Goal: Task Accomplishment & Management: Use online tool/utility

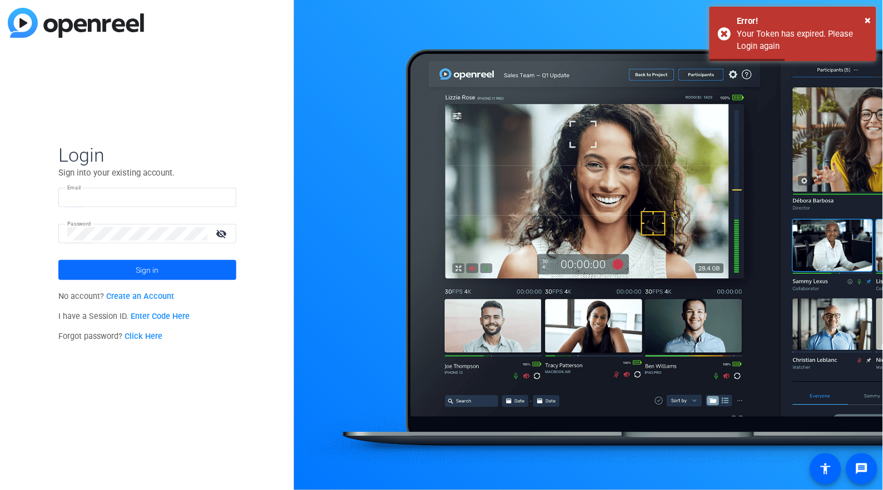
type input "[EMAIL_ADDRESS][DOMAIN_NAME]"
click at [119, 269] on span at bounding box center [147, 270] width 178 height 27
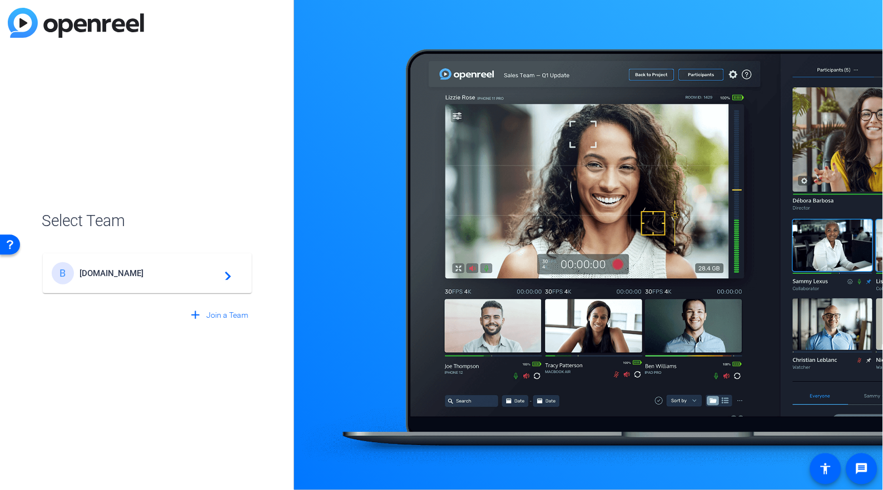
click at [121, 272] on span "[DOMAIN_NAME]" at bounding box center [149, 274] width 139 height 10
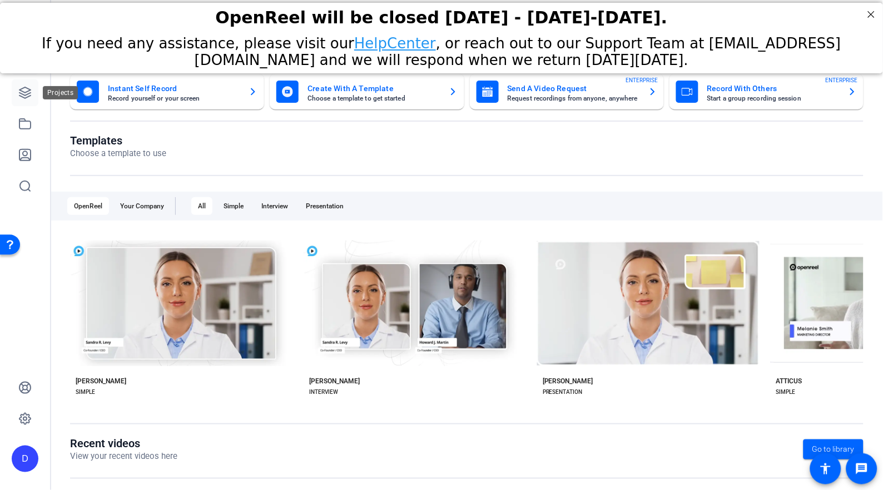
click at [28, 91] on icon at bounding box center [24, 92] width 11 height 11
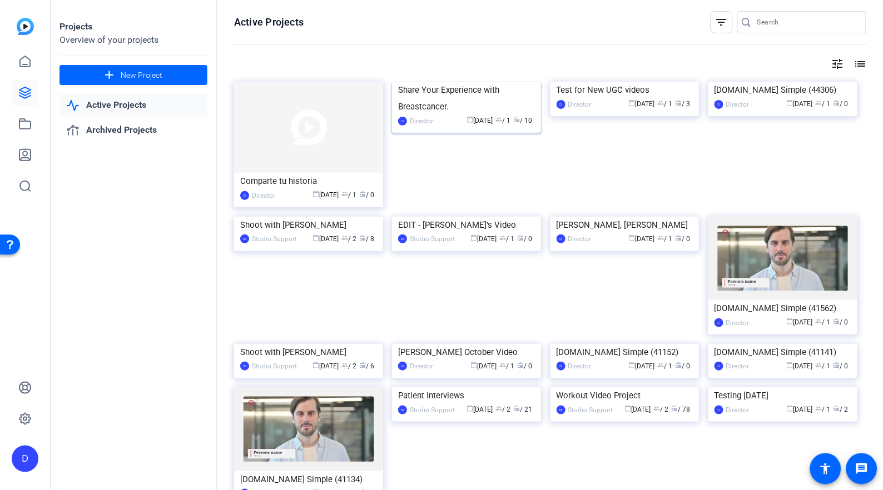
click at [473, 82] on img at bounding box center [466, 82] width 149 height 0
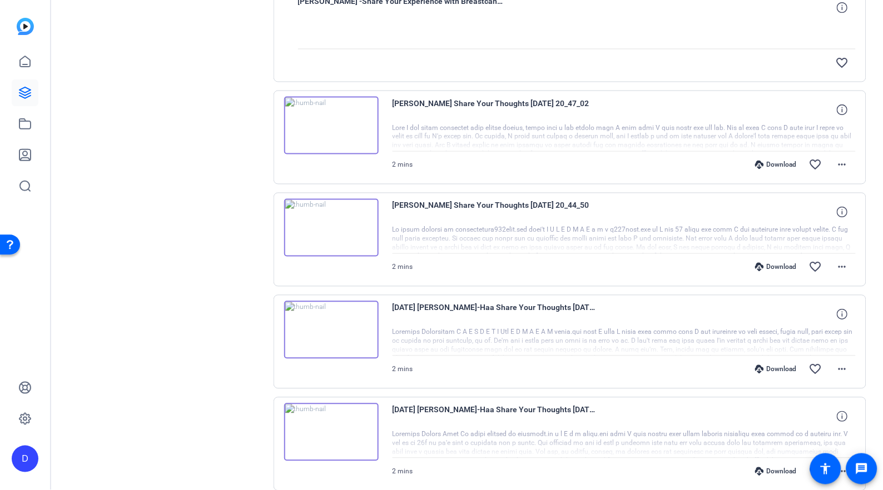
scroll to position [172, 0]
